Goal: Find contact information: Find contact information

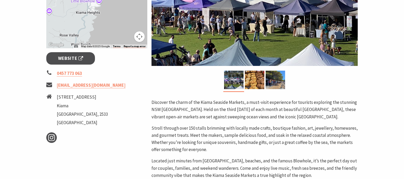
scroll to position [169, 0]
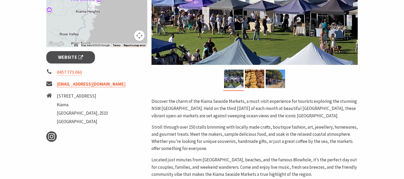
click at [121, 87] on link "[EMAIL_ADDRESS][DOMAIN_NAME]" at bounding box center [91, 84] width 69 height 6
click at [118, 87] on link "[EMAIL_ADDRESS][DOMAIN_NAME]" at bounding box center [91, 84] width 69 height 6
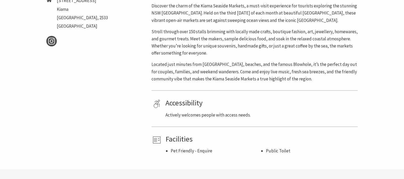
scroll to position [265, 0]
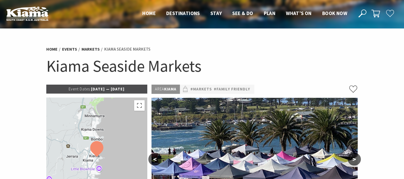
click at [71, 135] on div at bounding box center [96, 156] width 101 height 118
